Goal: Information Seeking & Learning: Learn about a topic

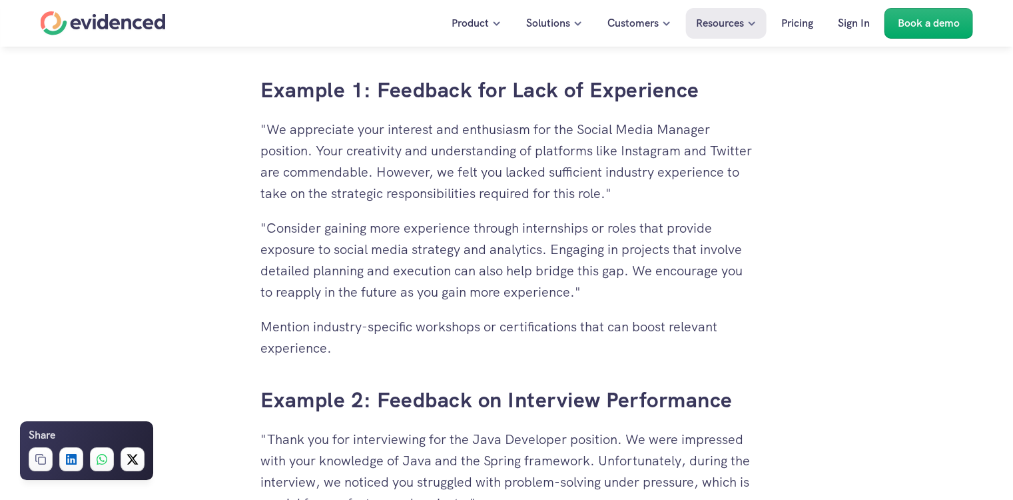
scroll to position [3005, 0]
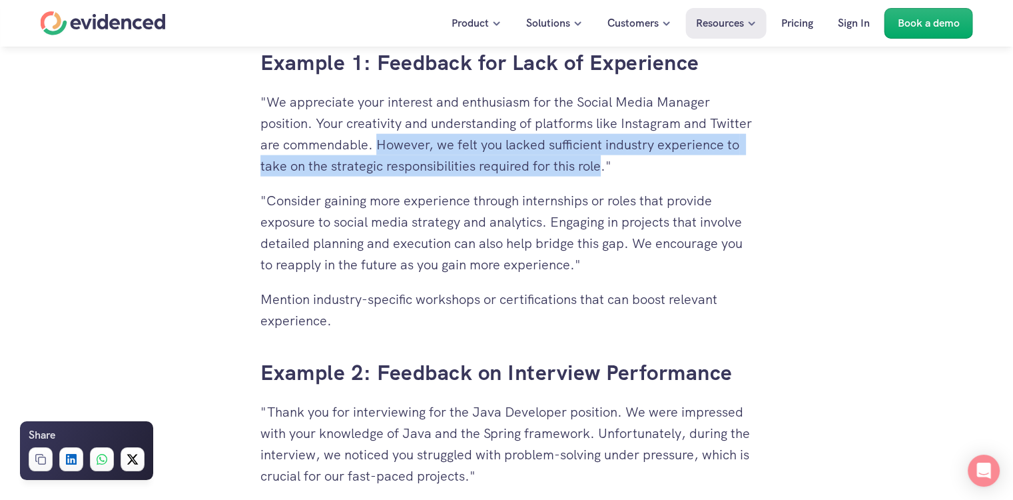
drag, startPoint x: 688, startPoint y: 166, endPoint x: 424, endPoint y: 144, distance: 265.4
click at [424, 144] on p ""We appreciate your interest and enthusiasm for the Social Media Manager positi…" at bounding box center [507, 133] width 493 height 85
copy p "However, we felt you lacked sufficient industry experience to take on the strat…"
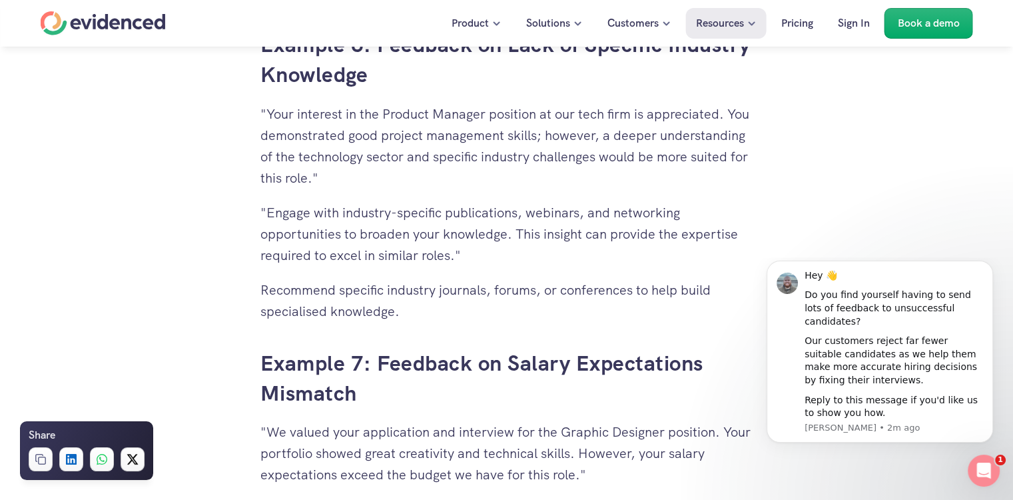
scroll to position [4871, 0]
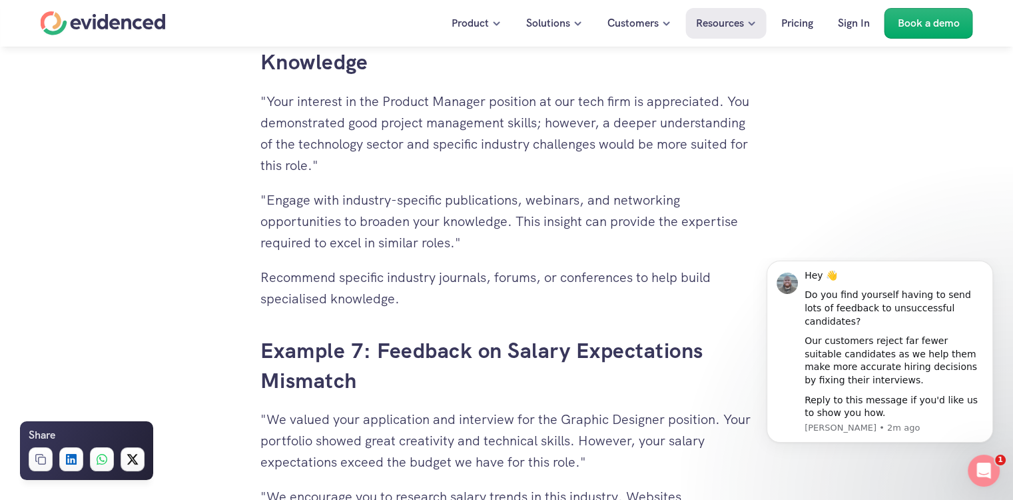
drag, startPoint x: 269, startPoint y: 197, endPoint x: 450, endPoint y: 241, distance: 186.5
click at [450, 241] on p ""Engage with industry-specific publications, webinars, and networking opportuni…" at bounding box center [507, 221] width 493 height 64
drag, startPoint x: 450, startPoint y: 241, endPoint x: 406, endPoint y: 231, distance: 45.1
copy p "Engage with industry-specific publications, webinars, and networking opportunit…"
click at [457, 244] on p ""Engage with industry-specific publications, webinars, and networking opportuni…" at bounding box center [507, 221] width 493 height 64
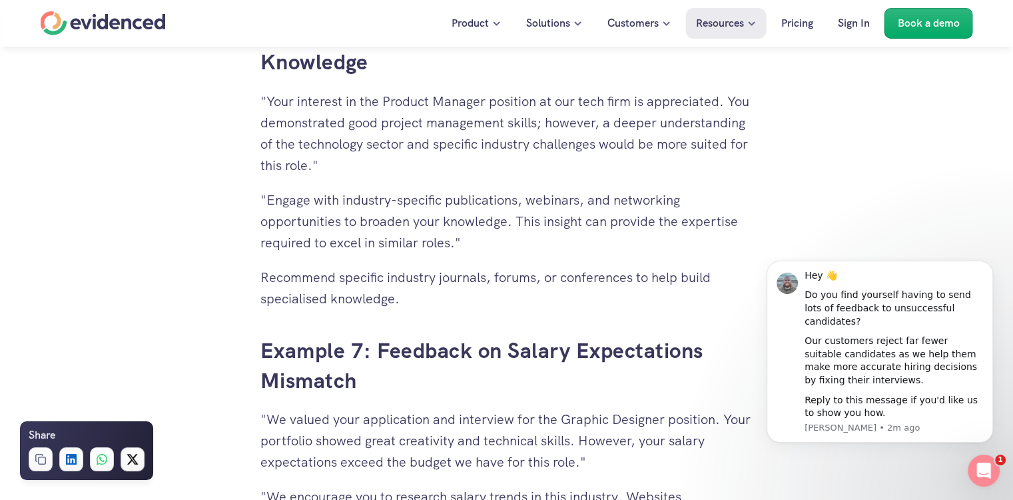
drag, startPoint x: 450, startPoint y: 242, endPoint x: 730, endPoint y: 107, distance: 310.8
drag, startPoint x: 730, startPoint y: 107, endPoint x: 658, endPoint y: 139, distance: 79.0
copy div "You demonstrated good project management skills; however, a deeper understandin…"
